Goal: Transaction & Acquisition: Obtain resource

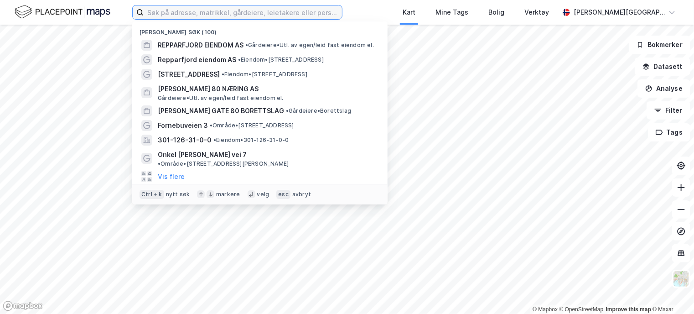
click at [172, 12] on input at bounding box center [243, 12] width 198 height 14
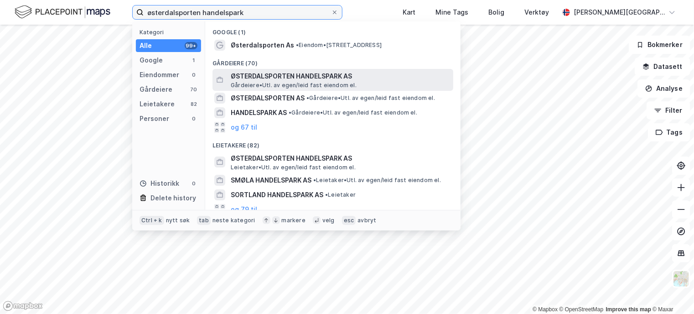
type input "østerdalsporten handelspark"
click at [268, 79] on span "ØSTERDALSPORTEN HANDELSPARK AS" at bounding box center [340, 76] width 219 height 11
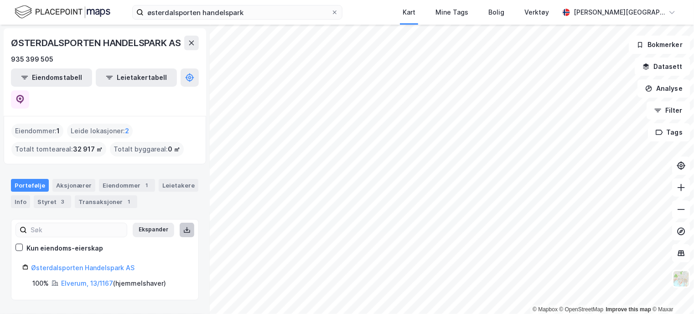
click at [183, 226] on icon at bounding box center [186, 229] width 7 height 7
click at [89, 279] on link "Elverum, 13/1167" at bounding box center [87, 283] width 52 height 8
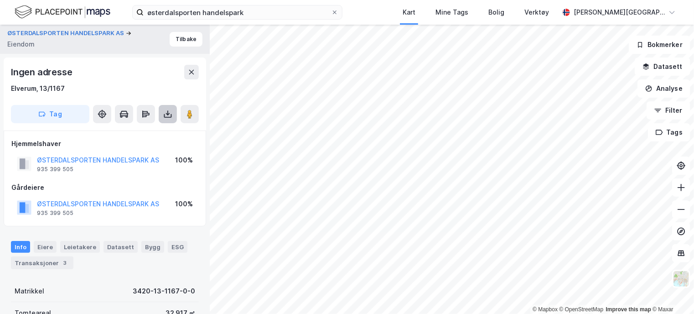
click at [170, 113] on icon at bounding box center [167, 113] width 9 height 9
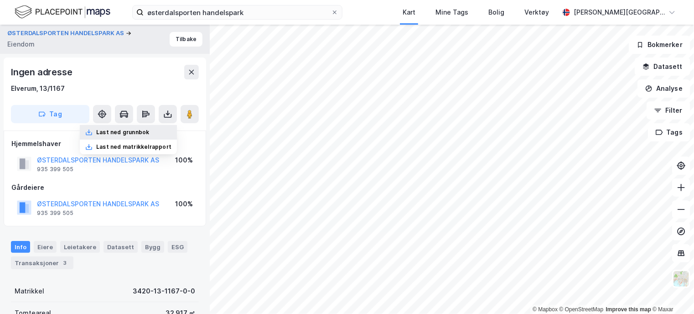
click at [152, 131] on div "Last ned grunnbok" at bounding box center [128, 132] width 97 height 15
